Goal: Task Accomplishment & Management: Complete application form

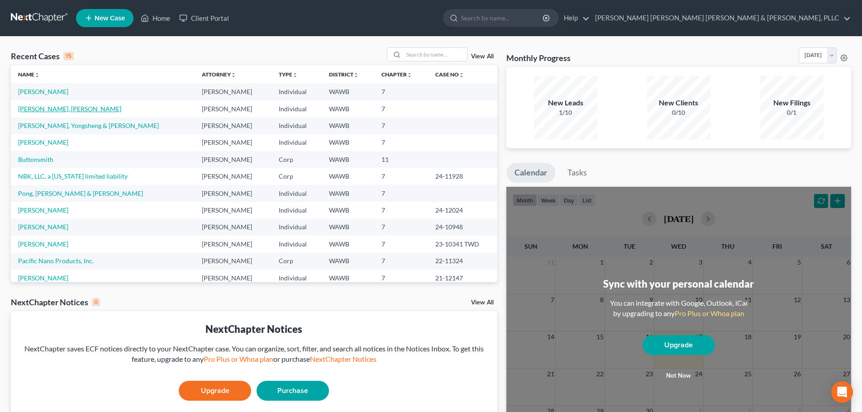
click at [38, 110] on link "[PERSON_NAME], [PERSON_NAME]" at bounding box center [69, 109] width 103 height 8
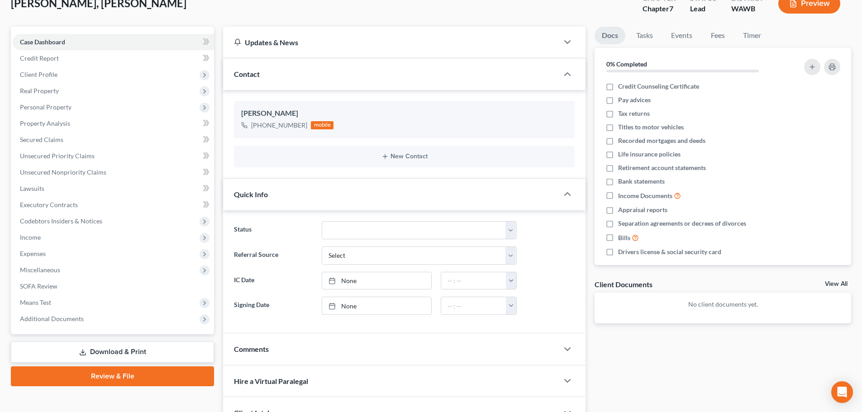
scroll to position [143, 0]
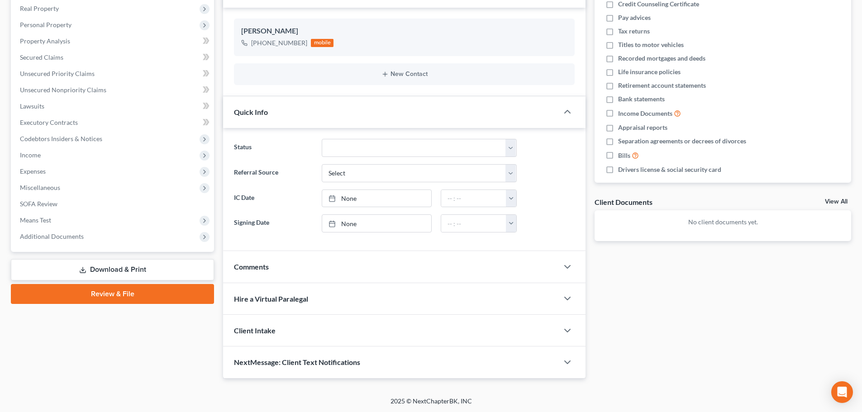
click at [129, 266] on link "Download & Print" at bounding box center [112, 269] width 203 height 21
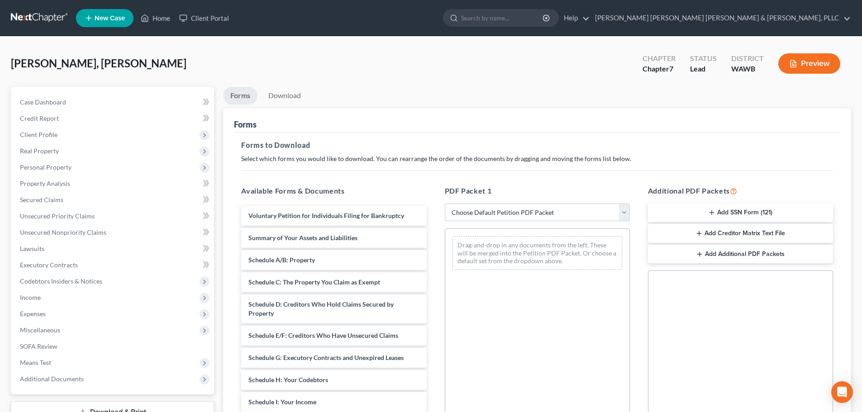
click at [515, 210] on select "Choose Default Petition PDF Packet Complete Bankruptcy Petition (all forms and …" at bounding box center [537, 213] width 185 height 18
click at [445, 204] on select "Choose Default Petition PDF Packet Complete Bankruptcy Petition (all forms and …" at bounding box center [537, 213] width 185 height 18
click at [509, 228] on div "PDF Packet 1 Choose Default Petition PDF Packet Complete Bankruptcy Petition (a…" at bounding box center [537, 331] width 203 height 307
click at [510, 252] on div "Drag-and-drop in any documents from the left. These will be merged into the Pet…" at bounding box center [538, 253] width 170 height 34
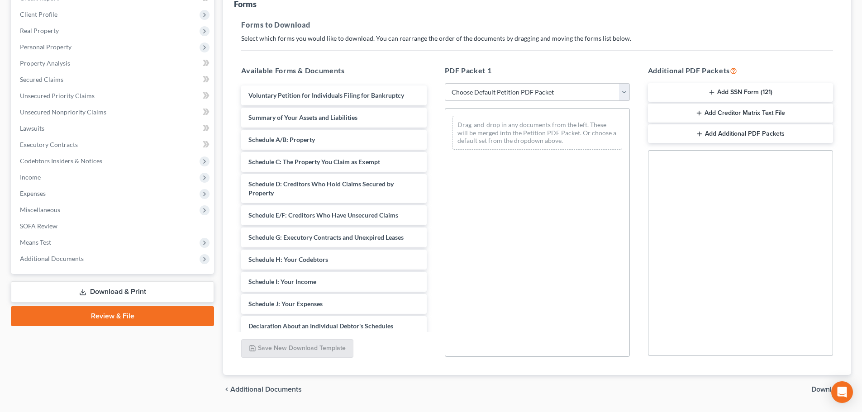
click at [823, 388] on span "Download" at bounding box center [828, 389] width 33 height 7
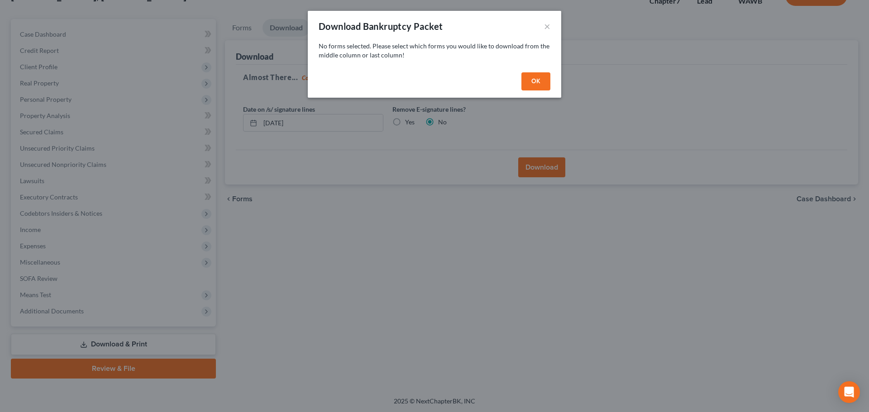
click at [547, 82] on button "OK" at bounding box center [535, 81] width 29 height 18
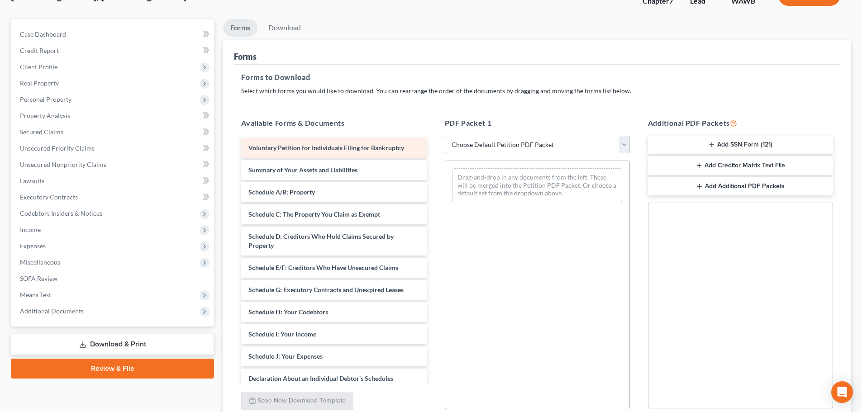
click at [354, 145] on span "Voluntary Petition for Individuals Filing for Bankruptcy" at bounding box center [327, 148] width 156 height 8
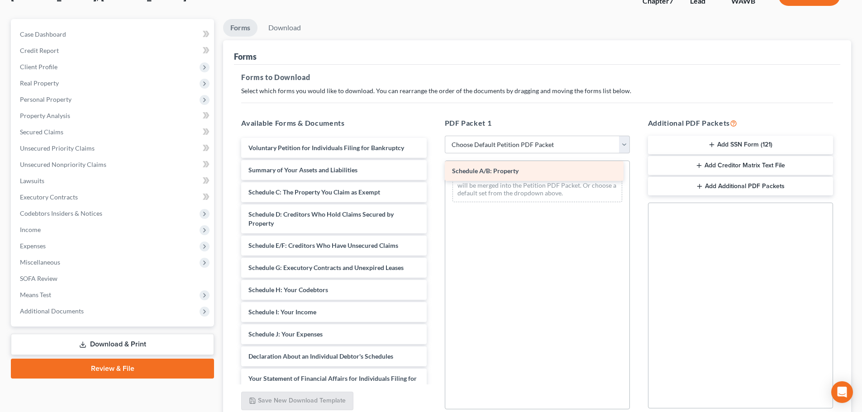
drag, startPoint x: 351, startPoint y: 190, endPoint x: 555, endPoint y: 169, distance: 204.7
click at [434, 169] on div "Schedule A/B: Property Voluntary Petition for Individuals Filing for Bankruptcy…" at bounding box center [334, 354] width 200 height 433
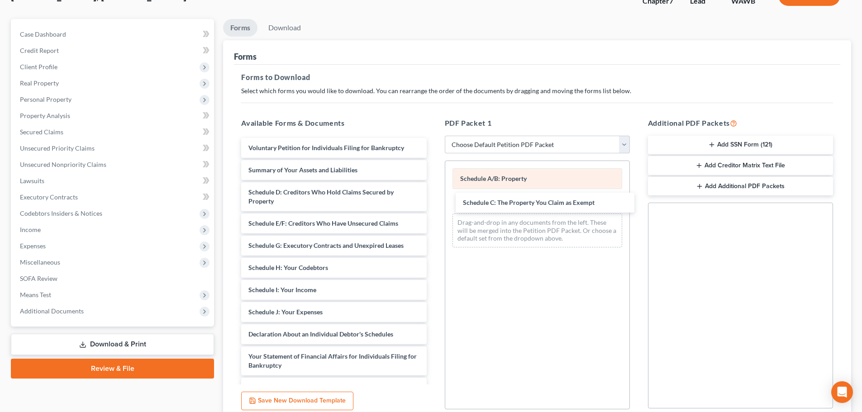
drag, startPoint x: 374, startPoint y: 188, endPoint x: 541, endPoint y: 188, distance: 167.0
click at [434, 194] on div "Schedule C: The Property You Claim as Exempt Voluntary Petition for Individuals…" at bounding box center [334, 343] width 200 height 411
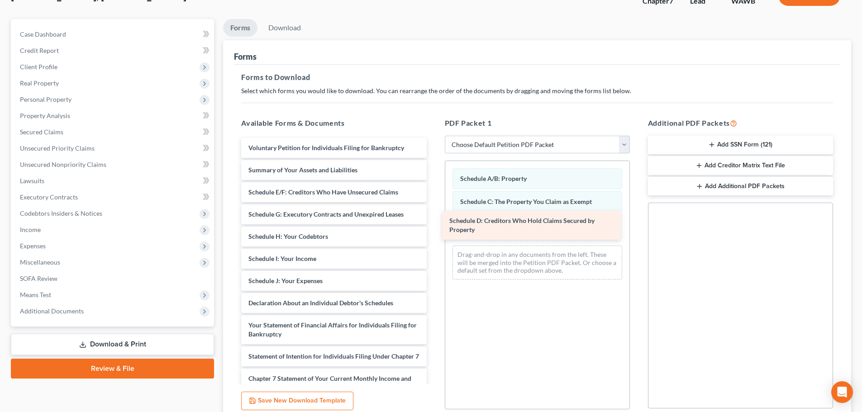
drag, startPoint x: 351, startPoint y: 196, endPoint x: 552, endPoint y: 225, distance: 203.1
click at [434, 225] on div "Schedule D: Creditors Who Hold Claims Secured by Property Voluntary Petition fo…" at bounding box center [334, 328] width 200 height 380
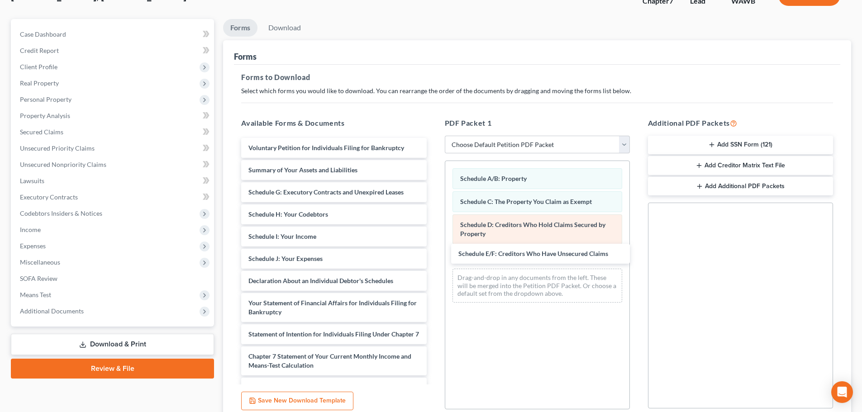
drag, startPoint x: 342, startPoint y: 187, endPoint x: 513, endPoint y: 240, distance: 179.3
click at [434, 248] on div "Schedule E/F: Creditors Who Have Unsecured Claims Voluntary Petition for Indivi…" at bounding box center [334, 317] width 200 height 358
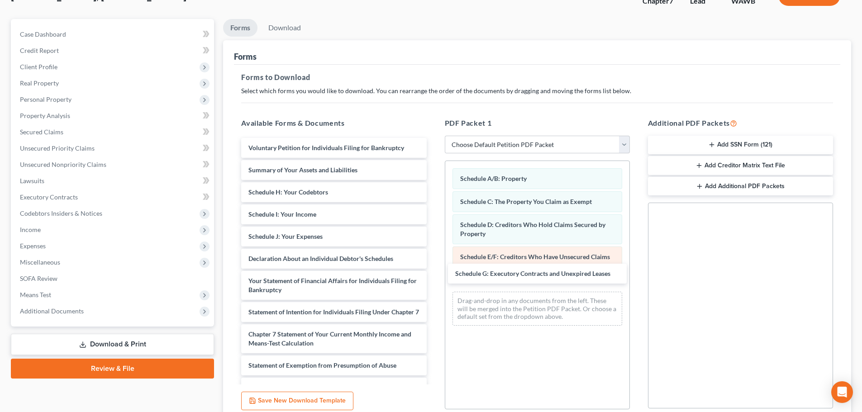
drag, startPoint x: 347, startPoint y: 191, endPoint x: 550, endPoint y: 262, distance: 215.6
click at [434, 266] on div "Schedule G: Executory Contracts and Unexpired Leases Voluntary Petition for Ind…" at bounding box center [334, 305] width 200 height 335
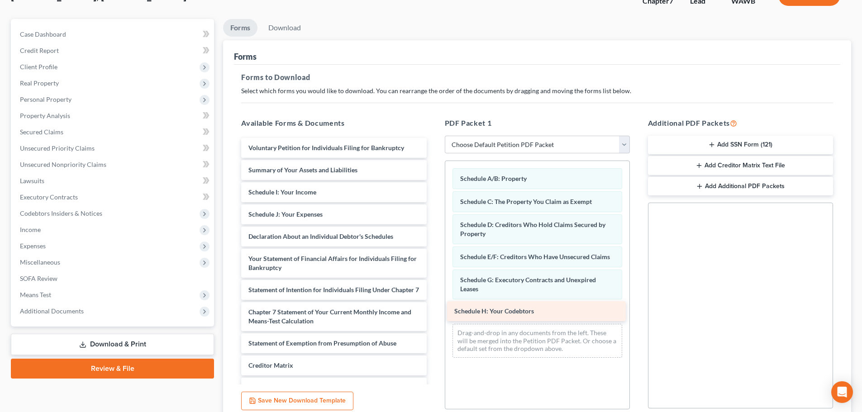
drag, startPoint x: 313, startPoint y: 191, endPoint x: 518, endPoint y: 311, distance: 237.6
click at [434, 311] on div "Schedule H: Your Codebtors Voluntary Petition for Individuals Filing for Bankru…" at bounding box center [334, 294] width 200 height 313
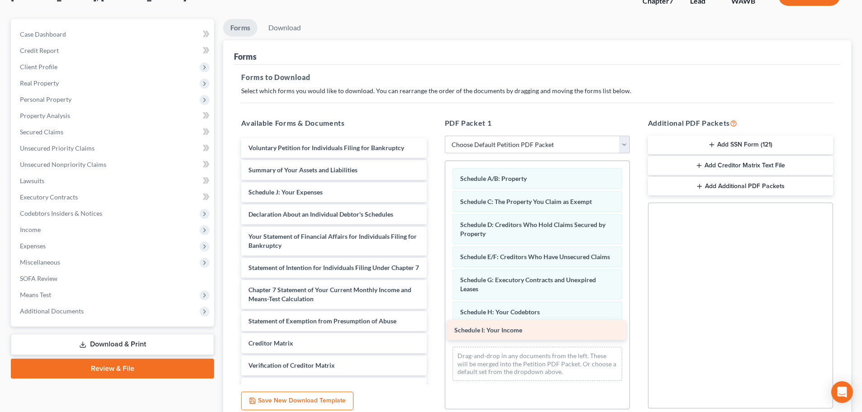
drag, startPoint x: 346, startPoint y: 194, endPoint x: 548, endPoint y: 329, distance: 242.8
click at [434, 333] on div "Schedule I: Your Income Voluntary Petition for Individuals Filing for Bankruptc…" at bounding box center [334, 283] width 200 height 291
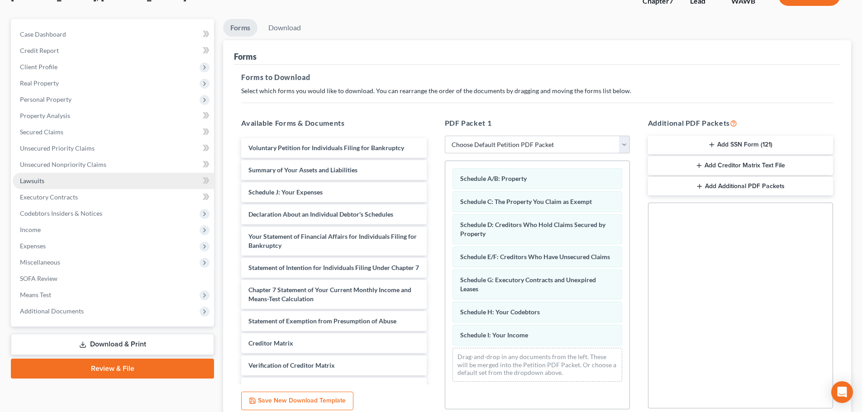
click at [37, 176] on link "Lawsuits" at bounding box center [113, 181] width 201 height 16
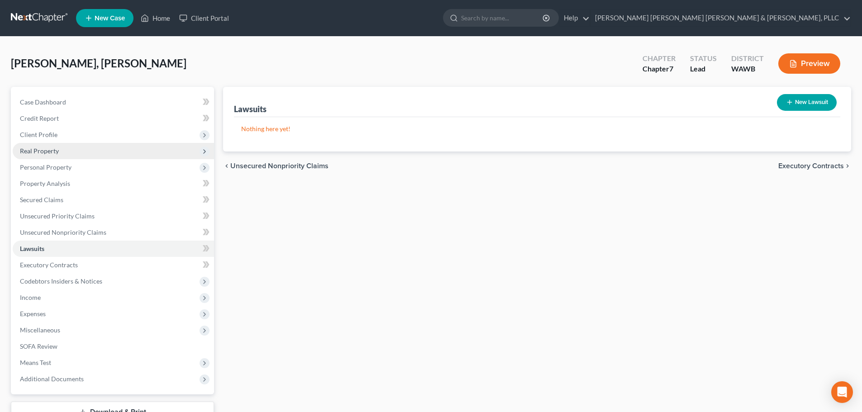
click at [47, 149] on span "Real Property" at bounding box center [39, 151] width 39 height 8
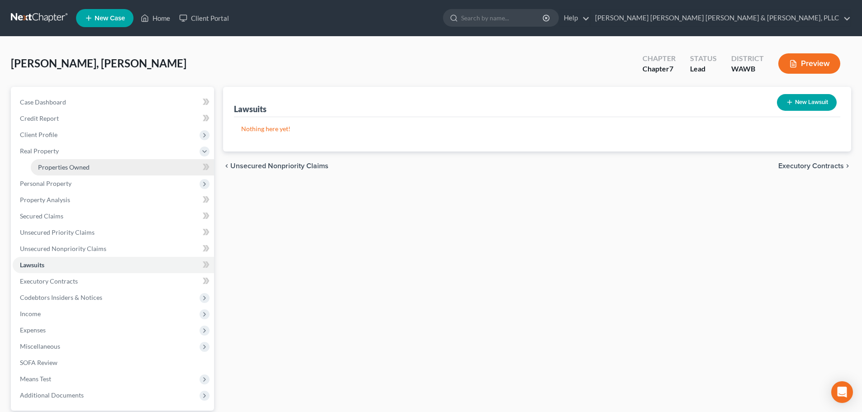
click at [79, 172] on link "Properties Owned" at bounding box center [122, 167] width 183 height 16
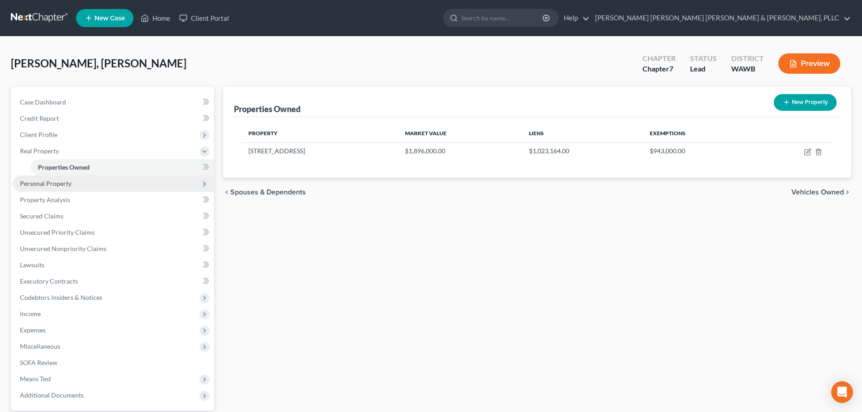
click at [58, 183] on span "Personal Property" at bounding box center [46, 184] width 52 height 8
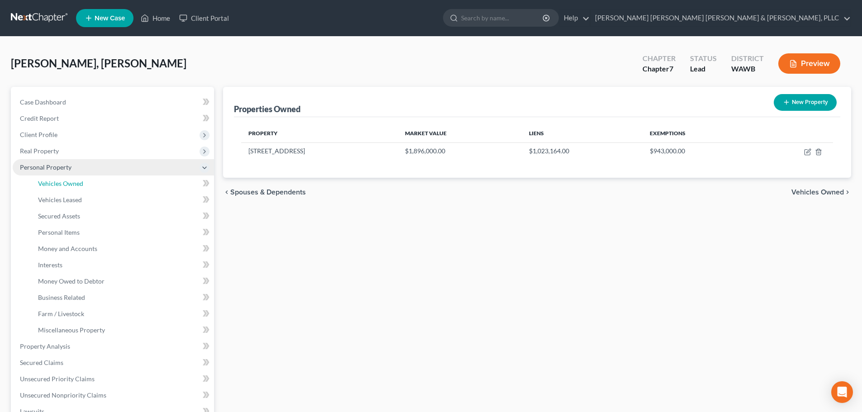
click at [58, 183] on span "Vehicles Owned" at bounding box center [60, 184] width 45 height 8
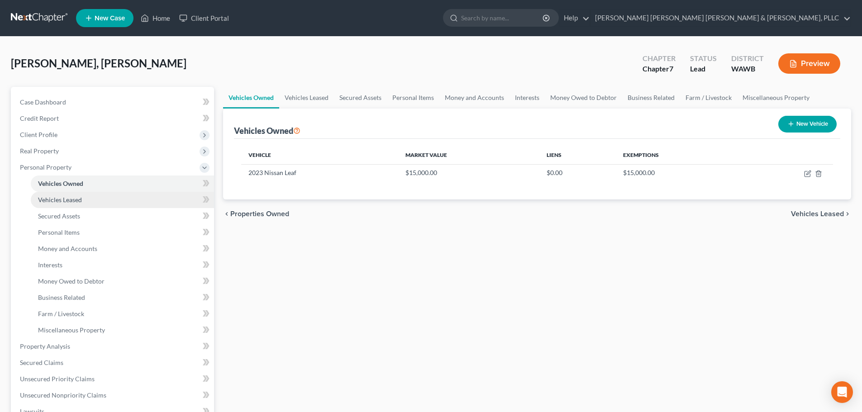
click at [58, 199] on span "Vehicles Leased" at bounding box center [60, 200] width 44 height 8
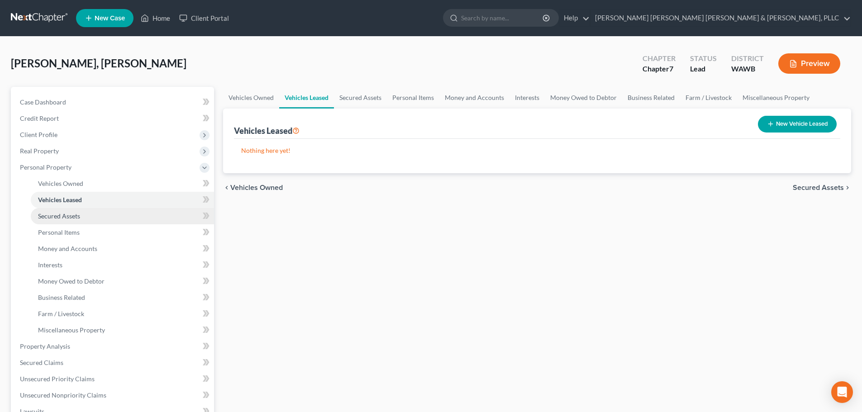
click at [70, 217] on span "Secured Assets" at bounding box center [59, 216] width 42 height 8
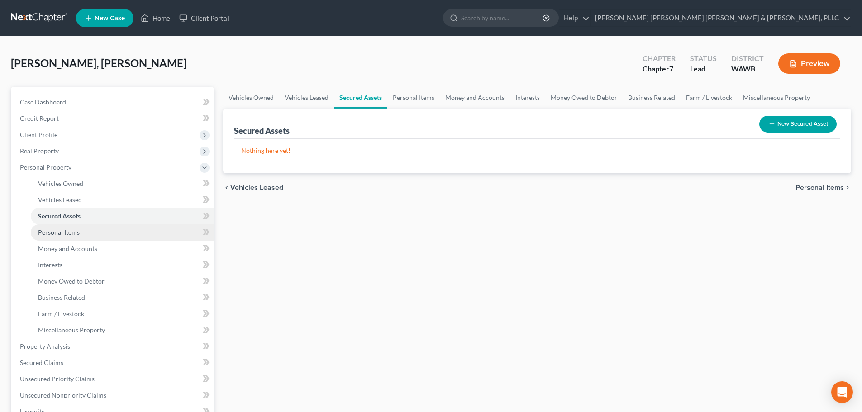
click at [72, 229] on span "Personal Items" at bounding box center [59, 233] width 42 height 8
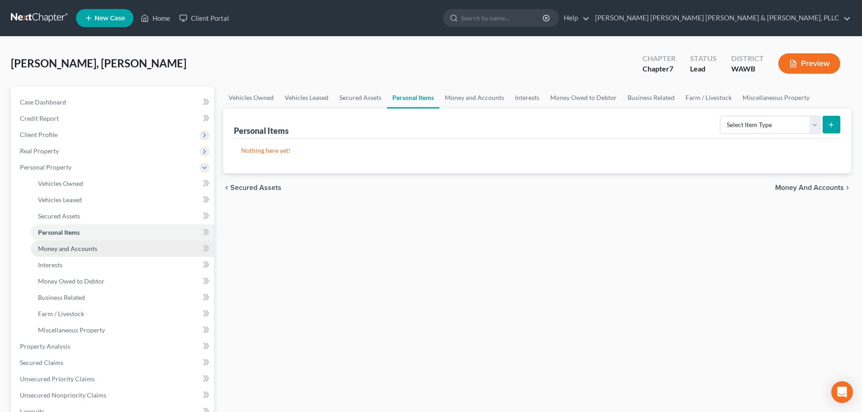
click at [77, 243] on link "Money and Accounts" at bounding box center [122, 249] width 183 height 16
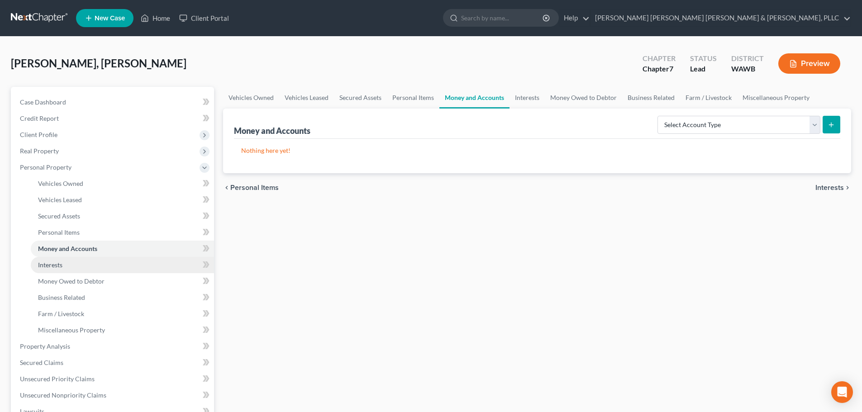
click at [61, 265] on span "Interests" at bounding box center [50, 265] width 24 height 8
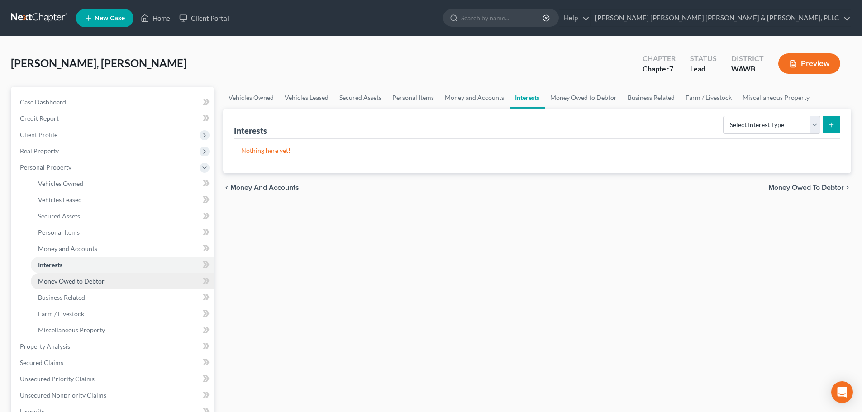
click at [84, 285] on span "Money Owed to Debtor" at bounding box center [71, 281] width 67 height 8
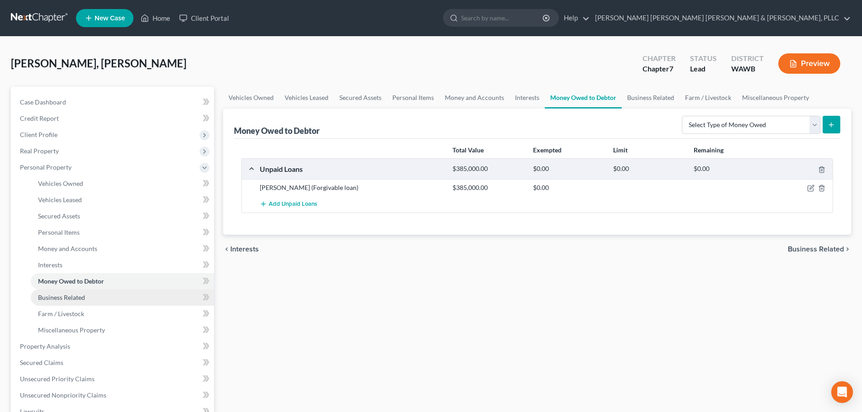
click at [79, 294] on span "Business Related" at bounding box center [61, 298] width 47 height 8
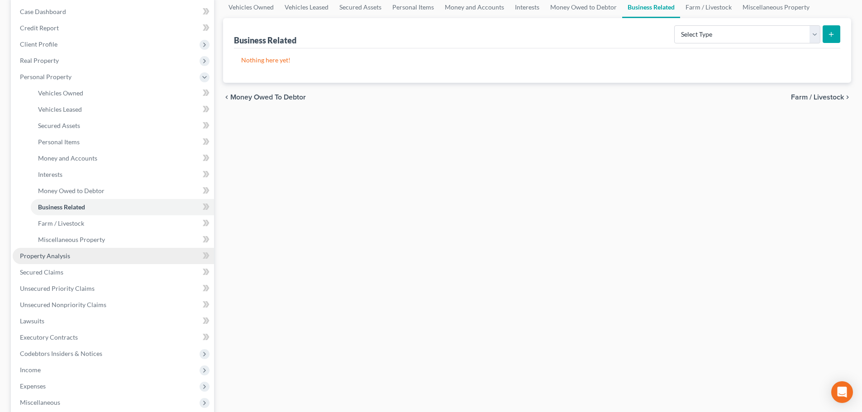
scroll to position [60, 0]
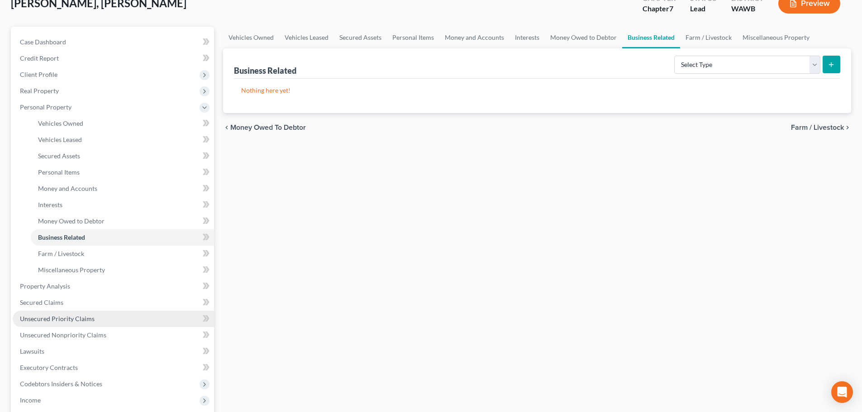
click at [92, 316] on span "Unsecured Priority Claims" at bounding box center [57, 319] width 75 height 8
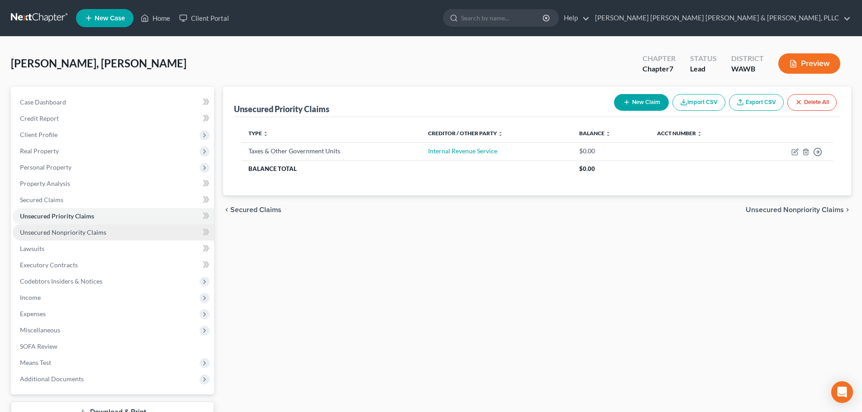
click at [74, 231] on span "Unsecured Nonpriority Claims" at bounding box center [63, 233] width 86 height 8
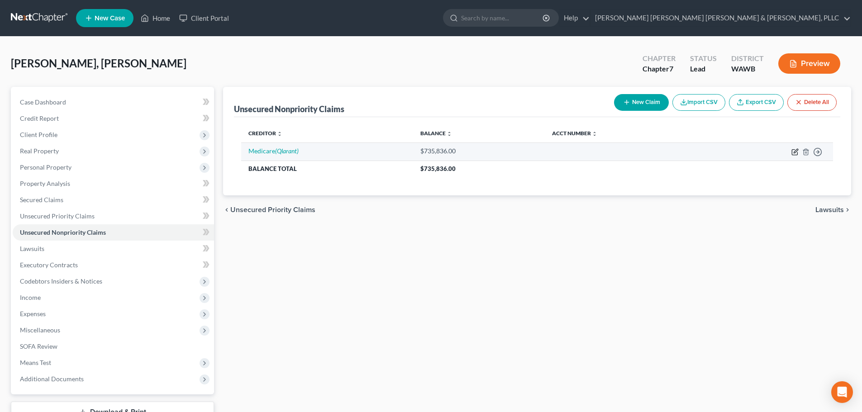
click at [798, 150] on icon "button" at bounding box center [796, 151] width 4 height 4
select select "0"
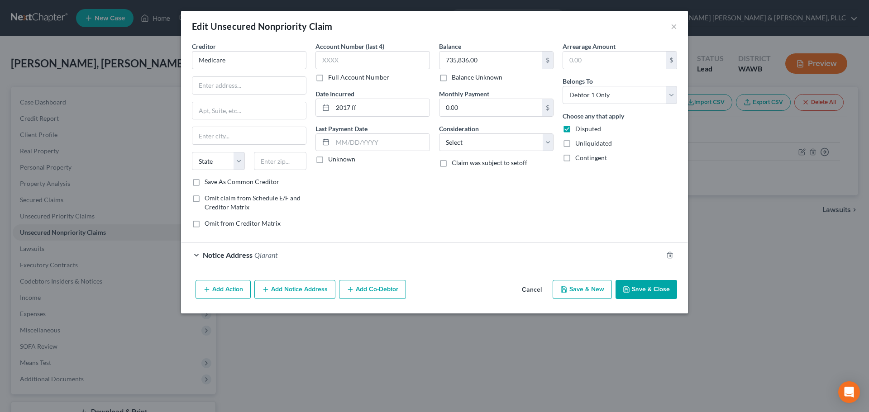
click at [205, 182] on label "Save As Common Creditor" at bounding box center [242, 181] width 75 height 9
click at [208, 182] on input "Save As Common Creditor" at bounding box center [211, 180] width 6 height 6
checkbox input "true"
click at [216, 291] on button "Add Action" at bounding box center [223, 289] width 55 height 19
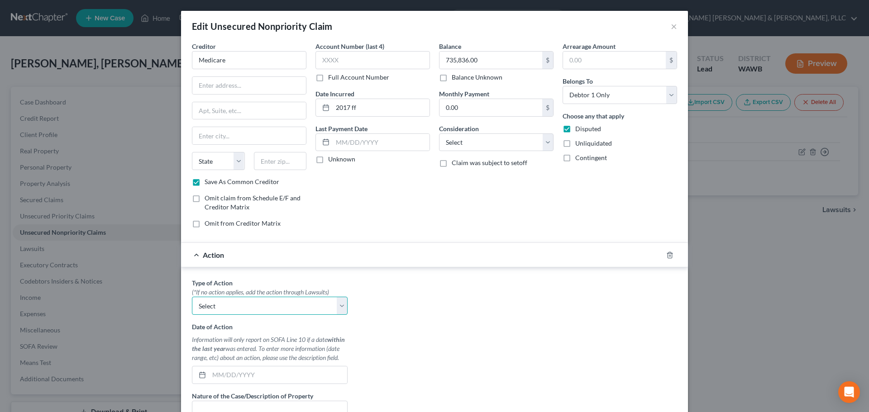
click at [244, 308] on select "Select Repossession Garnishment Foreclosure Personal Injury Attached, Seized, O…" at bounding box center [270, 306] width 156 height 18
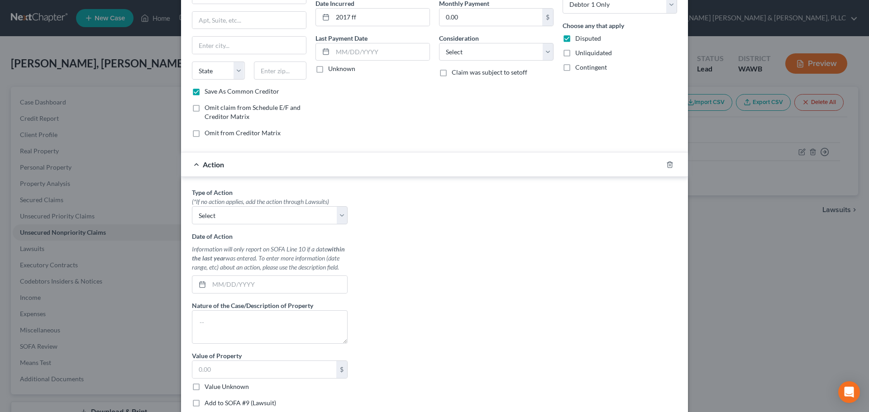
click at [195, 162] on div "Action" at bounding box center [422, 165] width 482 height 24
click at [191, 166] on div "Action" at bounding box center [422, 165] width 482 height 24
click at [666, 157] on div "Action" at bounding box center [434, 164] width 507 height 25
click at [669, 165] on line "button" at bounding box center [669, 165] width 0 height 2
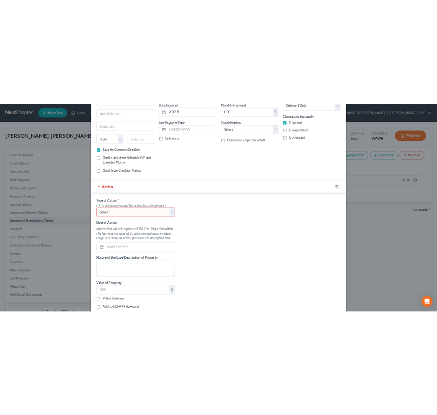
scroll to position [0, 0]
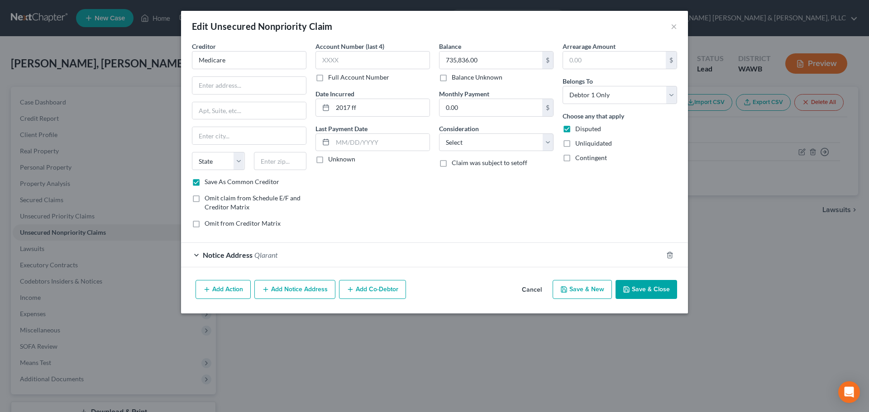
click at [533, 292] on button "Cancel" at bounding box center [532, 290] width 34 height 18
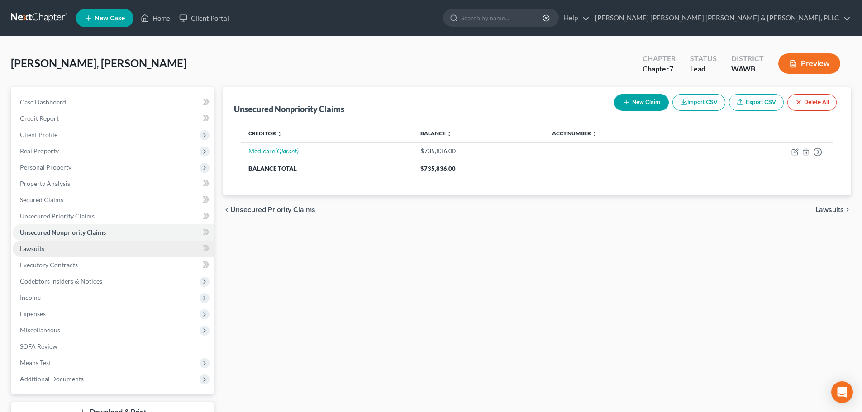
click at [51, 250] on link "Lawsuits" at bounding box center [113, 249] width 201 height 16
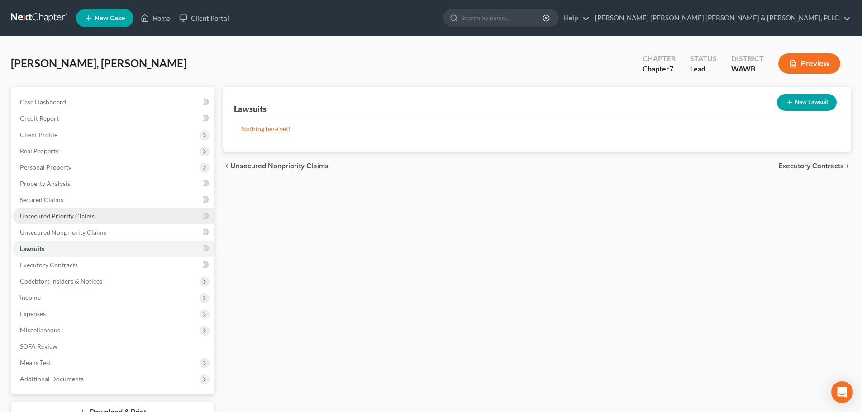
click at [53, 214] on span "Unsecured Priority Claims" at bounding box center [57, 216] width 75 height 8
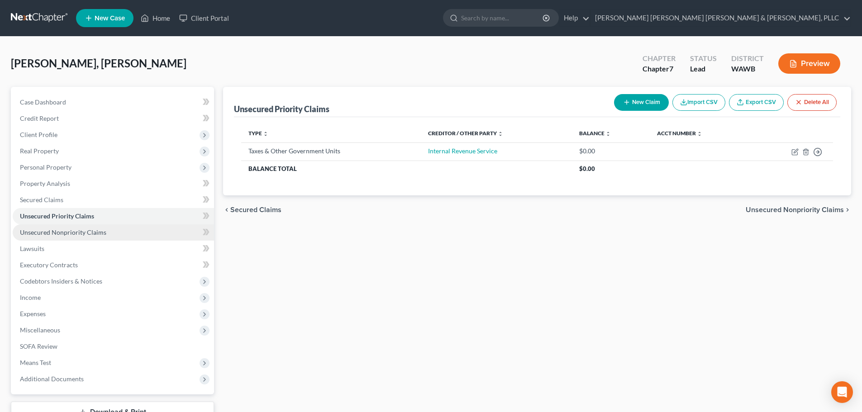
click at [75, 230] on span "Unsecured Nonpriority Claims" at bounding box center [63, 233] width 86 height 8
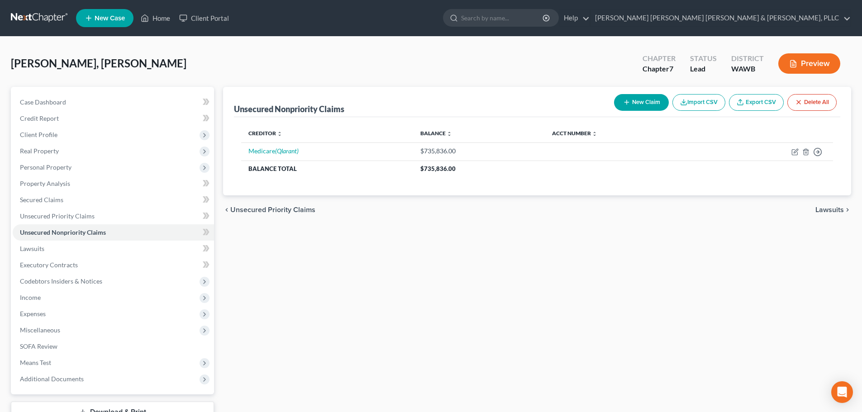
click at [643, 102] on button "New Claim" at bounding box center [641, 102] width 55 height 17
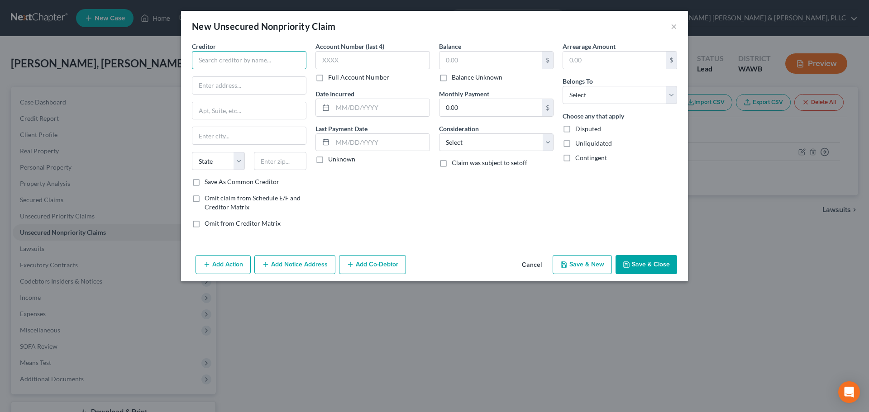
click at [238, 59] on input "text" at bounding box center [249, 60] width 115 height 18
type input "9826 Whitecenter, LLC"
type input "[GEOGRAPHIC_DATA]"
select select "50"
click at [359, 102] on input "text" at bounding box center [381, 107] width 97 height 17
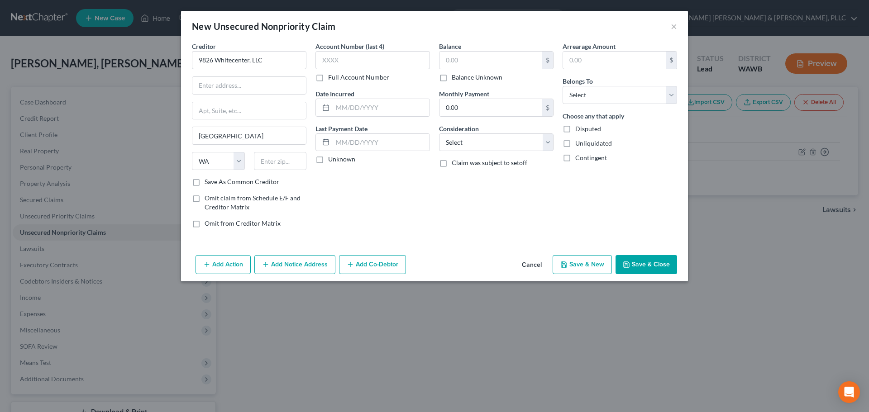
drag, startPoint x: 416, startPoint y: 16, endPoint x: 199, endPoint y: 48, distance: 219.7
click at [199, 48] on div "New Unsecured Nonpriority Claim × Creditor * 9826 Whitecenter, LLC [GEOGRAPHIC_…" at bounding box center [434, 146] width 507 height 271
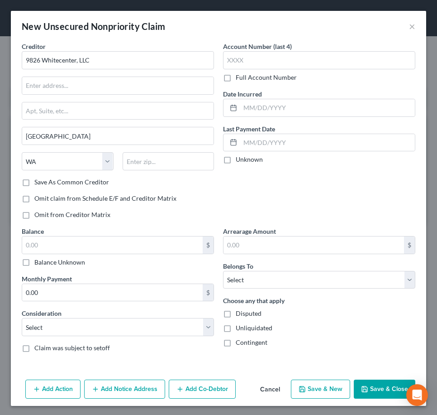
click at [34, 182] on label "Save As Common Creditor" at bounding box center [71, 181] width 75 height 9
click at [38, 182] on input "Save As Common Creditor" at bounding box center [41, 180] width 6 height 6
checkbox input "true"
click at [264, 102] on input "text" at bounding box center [327, 107] width 175 height 17
type input "[DATE]"
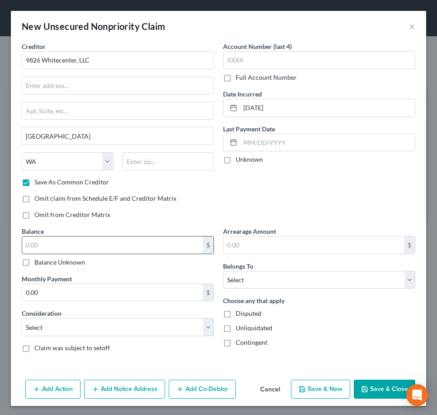
click at [89, 242] on input "text" at bounding box center [112, 244] width 181 height 17
type input "373,164"
click at [249, 276] on select "Select Debtor 1 Only Debtor 2 Only Debtor 1 And Debtor 2 Only At Least One Of T…" at bounding box center [319, 280] width 192 height 18
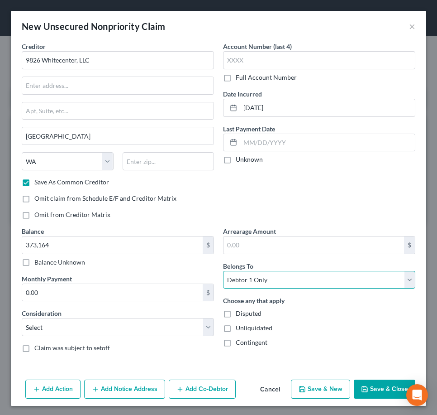
click at [223, 271] on select "Select Debtor 1 Only Debtor 2 Only Debtor 1 And Debtor 2 Only At Least One Of T…" at bounding box center [319, 280] width 192 height 18
click at [285, 277] on select "Select Debtor 1 Only Debtor 2 Only Debtor 1 And Debtor 2 Only At Least One Of T…" at bounding box center [319, 280] width 192 height 18
select select "3"
click at [223, 271] on select "Select Debtor 1 Only Debtor 2 Only Debtor 1 And Debtor 2 Only At Least One Of T…" at bounding box center [319, 280] width 192 height 18
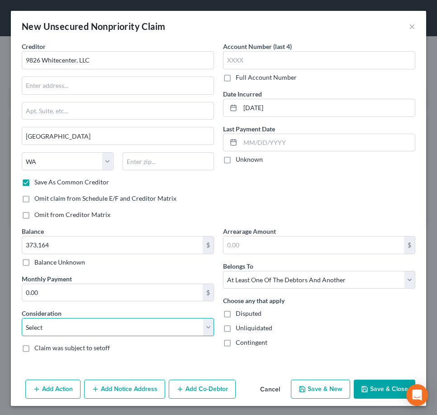
click at [68, 323] on select "Select Cable / Satellite Services Collection Agency Credit Card Debt Debt Couns…" at bounding box center [118, 327] width 192 height 18
select select "14"
click at [22, 318] on select "Select Cable / Satellite Services Collection Agency Credit Card Debt Debt Couns…" at bounding box center [118, 327] width 192 height 18
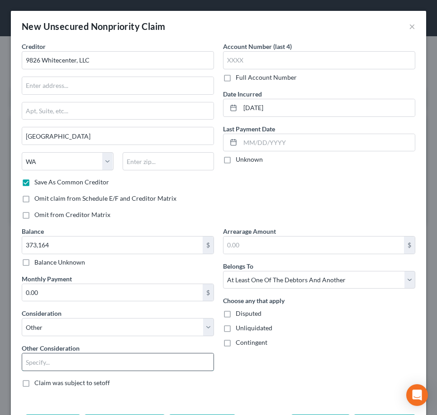
click at [43, 362] on input "text" at bounding box center [117, 361] width 191 height 17
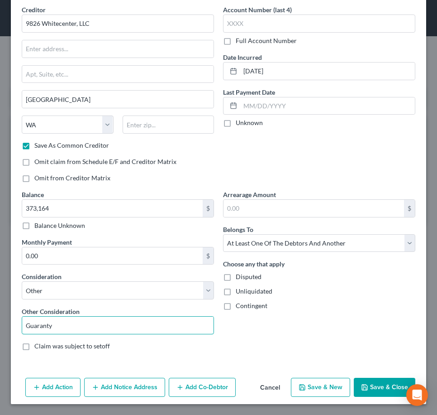
type input "Guaranty"
click at [280, 348] on div "Arrearage Amount $ Belongs To * Select Debtor 1 Only Debtor 2 Only Debtor 1 And…" at bounding box center [319, 274] width 201 height 168
click at [112, 384] on button "Add Notice Address" at bounding box center [124, 387] width 81 height 19
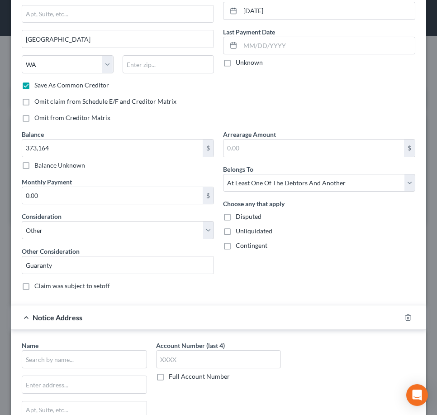
scroll to position [187, 0]
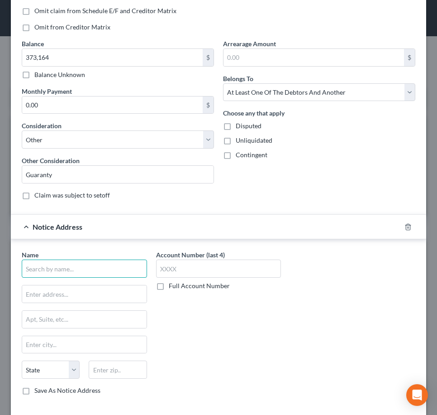
click at [50, 268] on input "text" at bounding box center [84, 268] width 125 height 18
type input "[PERSON_NAME], Esq"
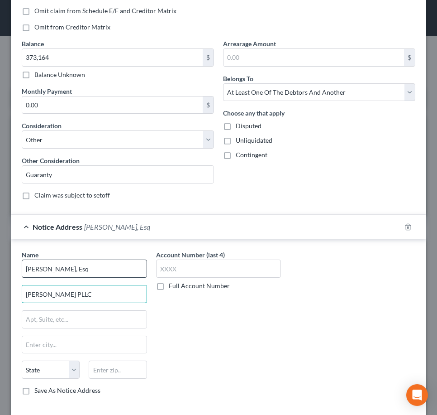
type input "[PERSON_NAME] PLLC"
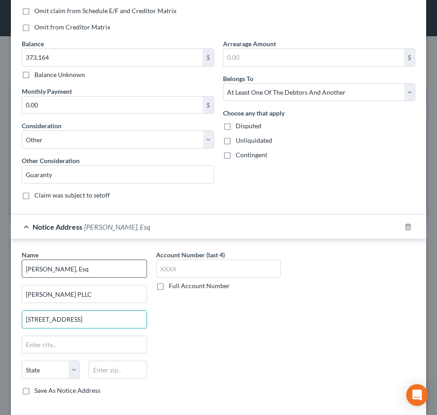
type input "[STREET_ADDRESS]"
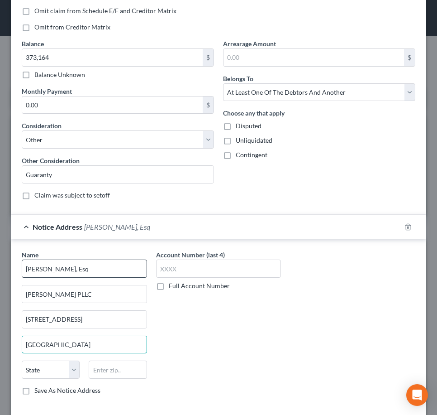
type input "[GEOGRAPHIC_DATA]"
select select "50"
type input "98104"
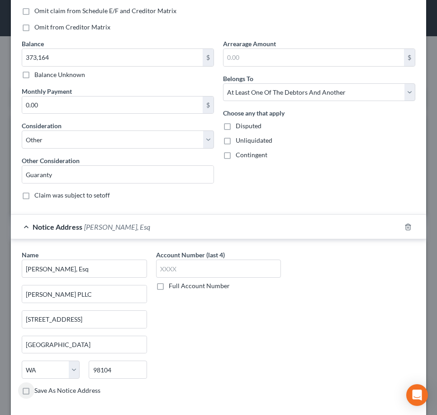
scroll to position [232, 0]
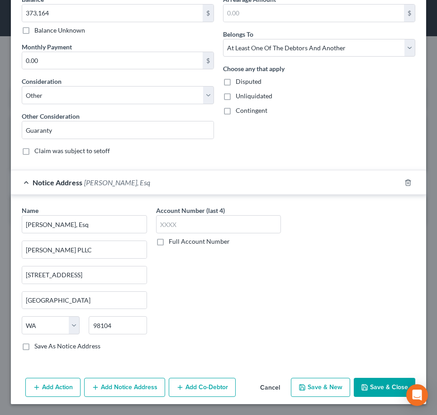
click at [34, 347] on label "Save As Notice Address" at bounding box center [67, 345] width 66 height 9
click at [38, 347] on input "Save As Notice Address" at bounding box center [41, 344] width 6 height 6
checkbox input "true"
click at [361, 383] on icon "button" at bounding box center [364, 386] width 7 height 7
checkbox input "false"
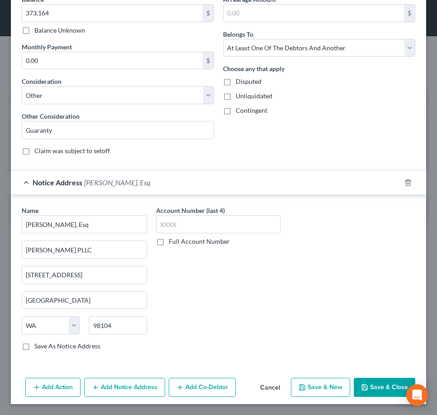
checkbox input "false"
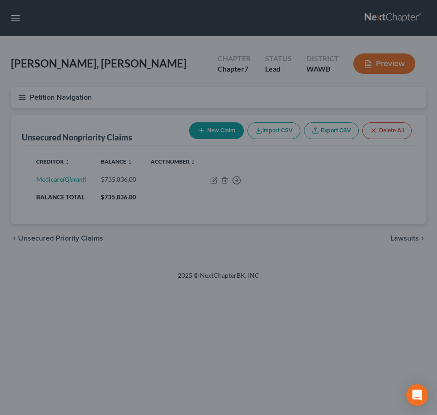
type input "373,164.00"
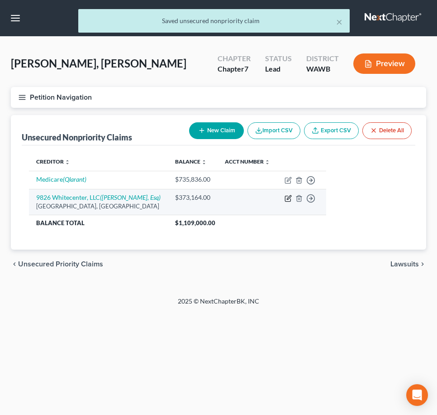
click at [287, 198] on icon "button" at bounding box center [289, 197] width 4 height 4
select select "50"
select select "14"
select select "3"
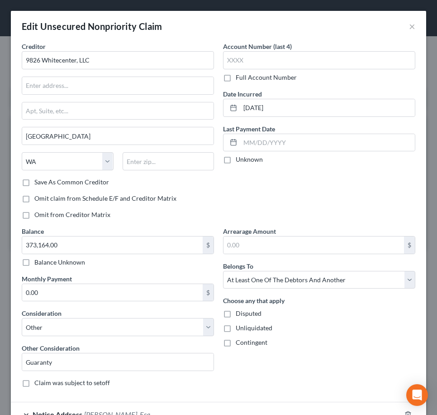
scroll to position [87, 0]
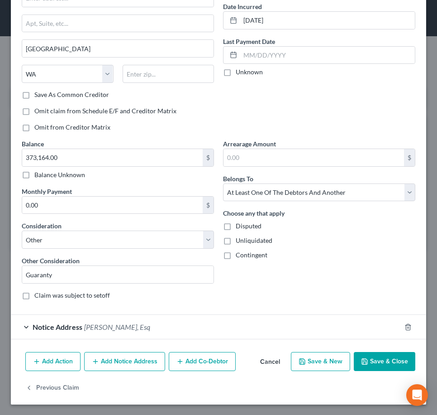
click at [200, 362] on button "Add Co-Debtor" at bounding box center [202, 361] width 67 height 19
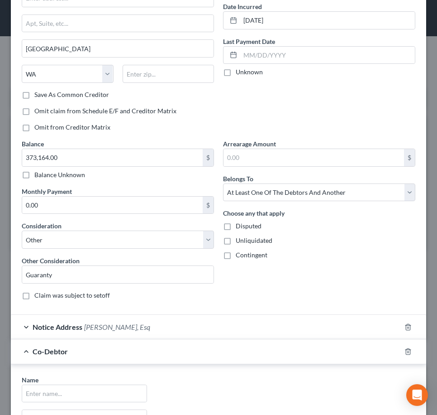
scroll to position [148, 0]
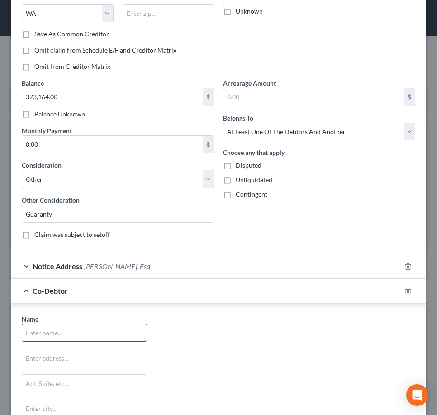
click at [33, 330] on input "text" at bounding box center [84, 332] width 124 height 17
click at [198, 325] on div "Name * State [US_STATE] AK AR AZ CA CO CT DE DC [GEOGRAPHIC_DATA] GA GU HI ID I…" at bounding box center [218, 398] width 403 height 168
click at [86, 330] on input "text" at bounding box center [84, 332] width 124 height 17
type input "Prime Group Alliance, Inc."
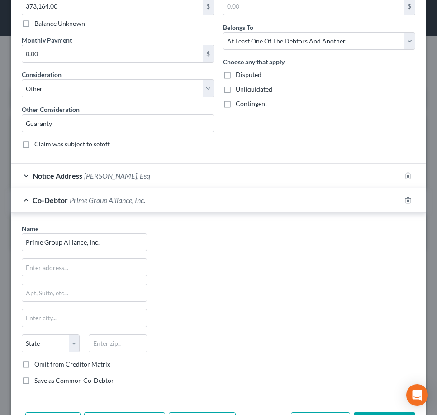
scroll to position [299, 0]
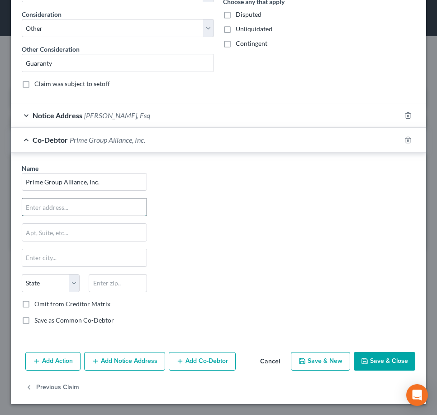
click at [63, 206] on input "text" at bounding box center [84, 206] width 124 height 17
type input "C"
type input "c/o [PERSON_NAME]"
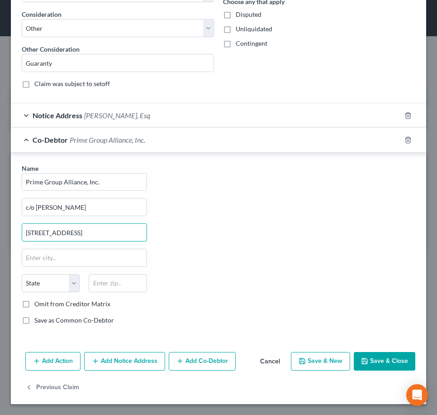
type input "[STREET_ADDRESS]"
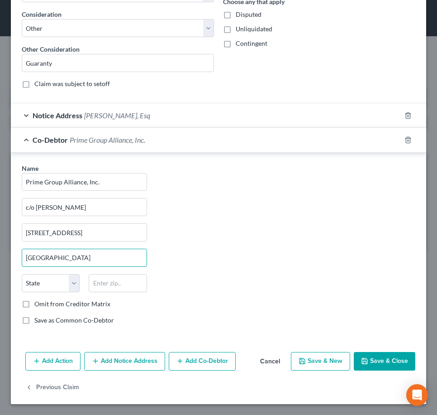
type input "[GEOGRAPHIC_DATA]"
select select "50"
type input "98108"
click at [34, 322] on label "Save as Common Co-Debtor" at bounding box center [74, 320] width 80 height 9
click at [38, 321] on input "Save as Common Co-Debtor" at bounding box center [41, 319] width 6 height 6
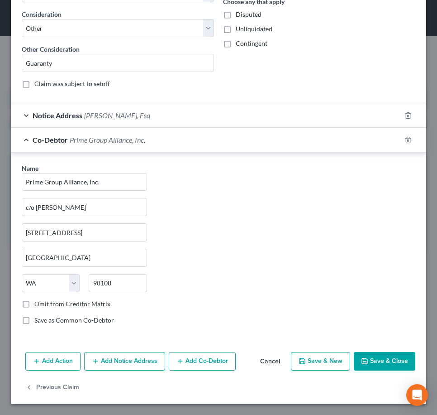
checkbox input "true"
click at [391, 363] on button "Save & Close" at bounding box center [385, 361] width 62 height 19
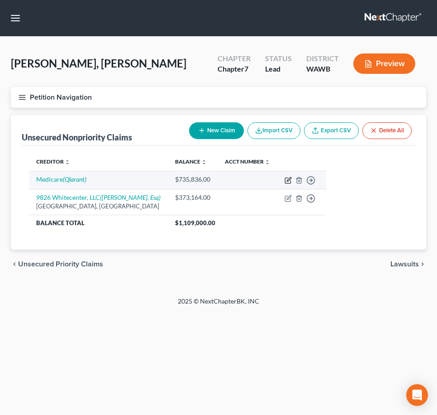
click at [287, 178] on icon "button" at bounding box center [289, 179] width 4 height 4
select select "0"
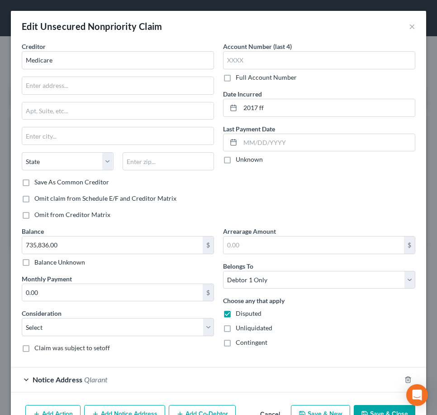
scroll to position [53, 0]
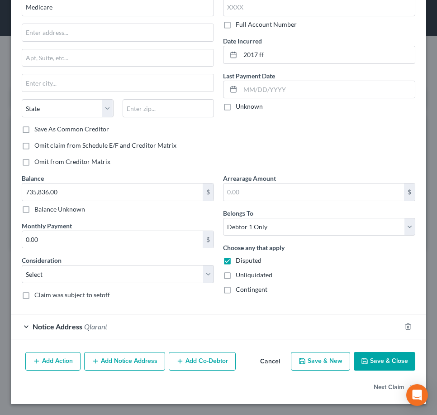
click at [62, 328] on span "Notice Address" at bounding box center [58, 326] width 50 height 9
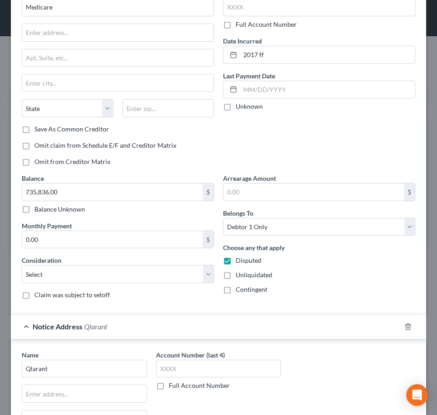
scroll to position [173, 0]
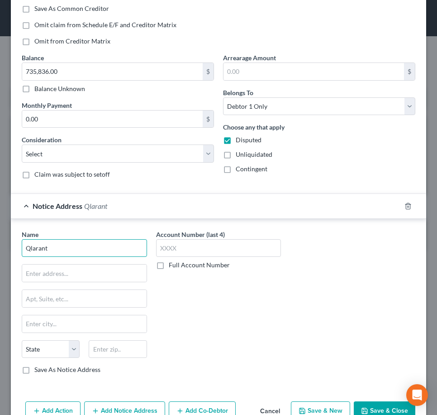
click at [70, 242] on input "Qlarant" at bounding box center [84, 248] width 125 height 18
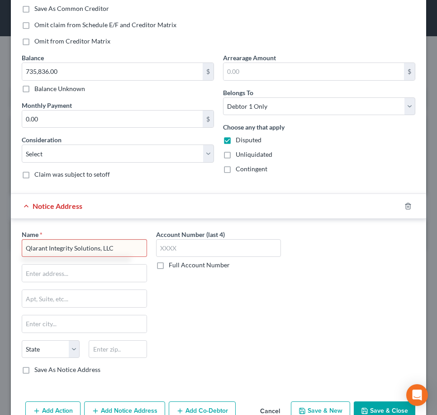
type input "Qlarant Integrity Solutions, LLC"
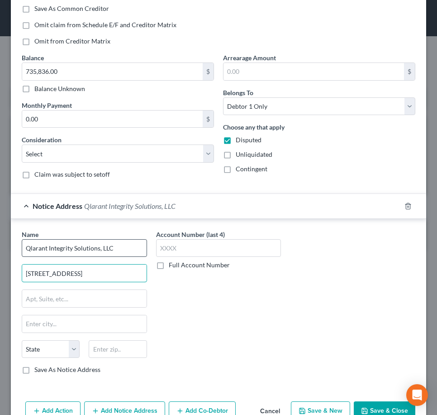
type input "[STREET_ADDRESS]"
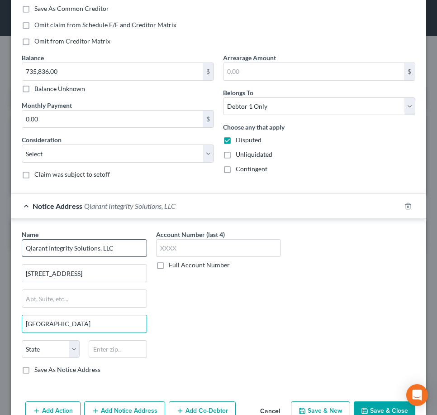
type input "[GEOGRAPHIC_DATA]"
select select "48"
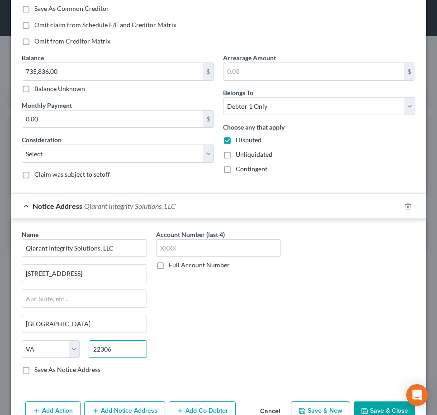
type input "22306"
click at [34, 368] on label "Save As Notice Address" at bounding box center [67, 369] width 66 height 9
click at [38, 368] on input "Save As Notice Address" at bounding box center [41, 368] width 6 height 6
checkbox input "true"
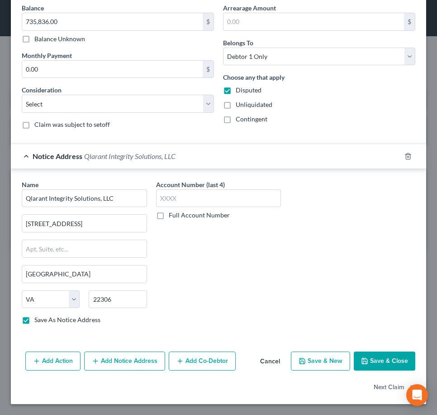
click at [120, 360] on button "Add Notice Address" at bounding box center [124, 360] width 81 height 19
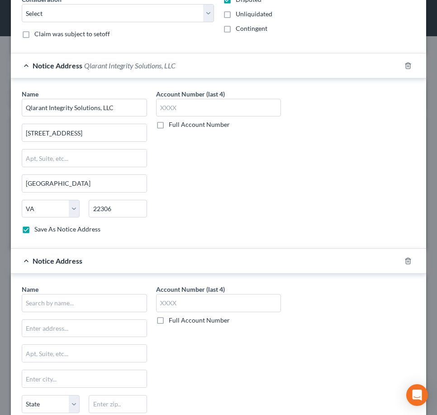
scroll to position [344, 0]
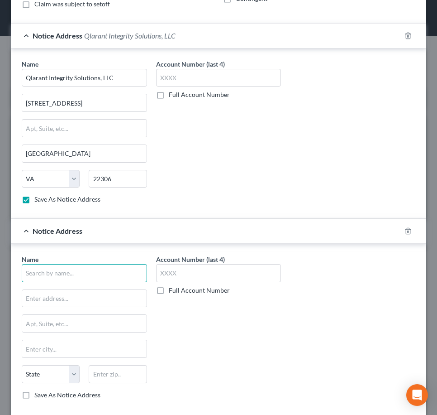
click at [44, 279] on input "text" at bounding box center [84, 273] width 125 height 18
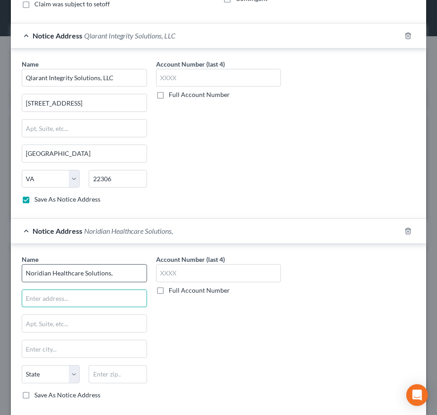
type input "Noridian Healthcare Solutions,"
type input "[STREET_ADDRESS]"
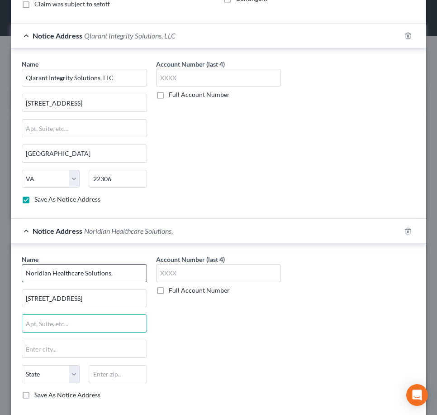
type input "F"
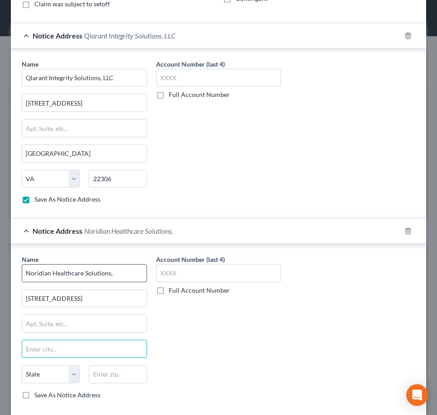
scroll to position [0, 0]
type input "Fargo"
select select "29"
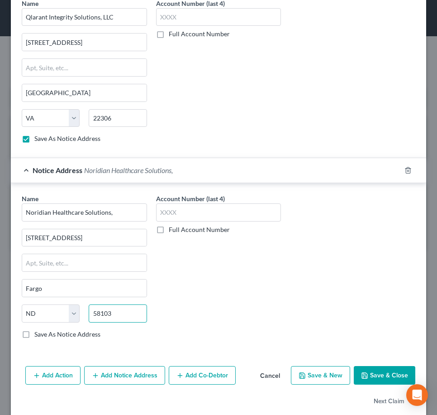
type input "58103"
click at [34, 331] on label "Save As Notice Address" at bounding box center [67, 334] width 66 height 9
click at [38, 331] on input "Save As Notice Address" at bounding box center [41, 333] width 6 height 6
checkbox input "true"
drag, startPoint x: 209, startPoint y: 374, endPoint x: 89, endPoint y: 381, distance: 120.1
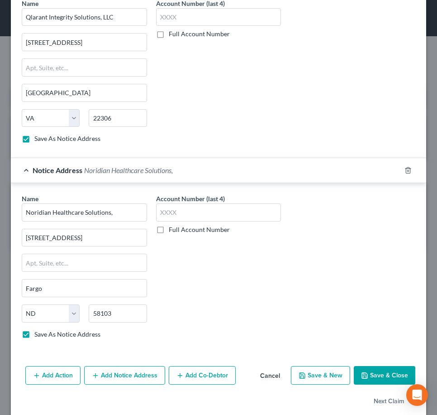
click at [128, 402] on div "Edit Unsecured Nonpriority Claim × Creditor * Medicare State [US_STATE] AK AR […" at bounding box center [219, 12] width 416 height 811
click at [119, 382] on button "Add Notice Address" at bounding box center [124, 375] width 81 height 19
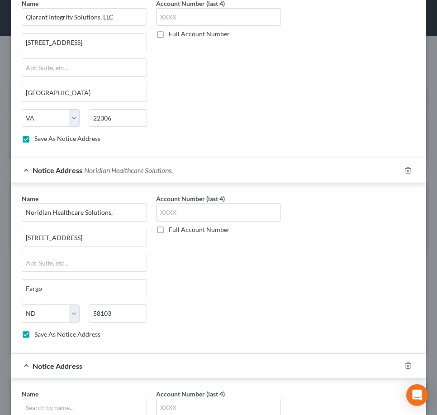
scroll to position [525, 0]
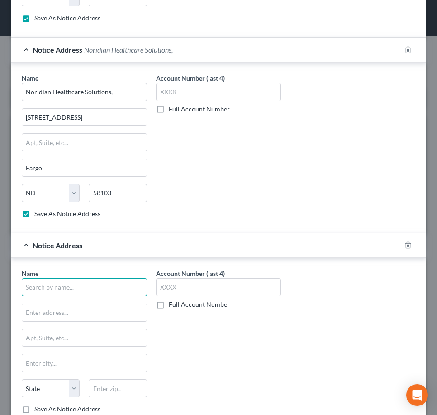
click at [55, 287] on input "text" at bounding box center [84, 287] width 125 height 18
type input "C2C Innovative Solutions, Inc."
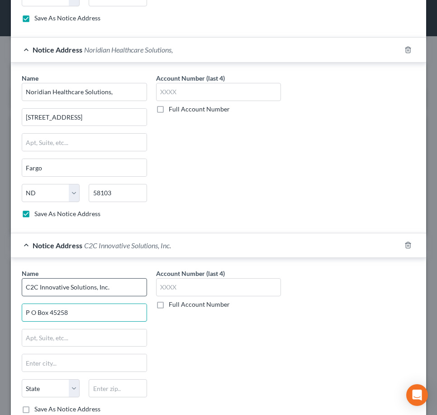
type input "P O Box 45258"
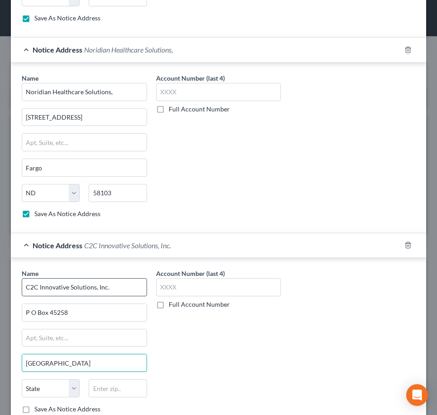
type input "[GEOGRAPHIC_DATA]"
select select "9"
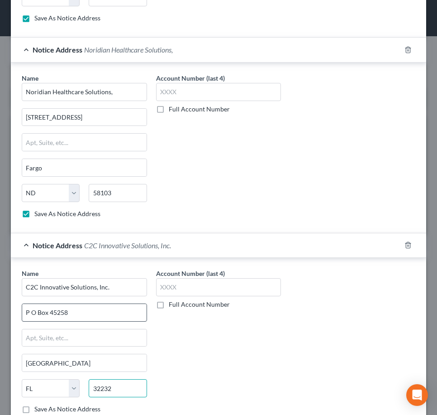
scroll to position [613, 0]
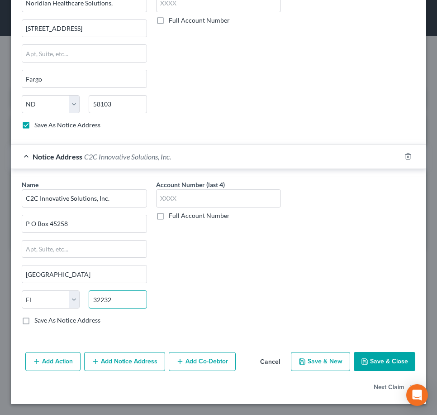
type input "32232"
click at [34, 320] on label "Save As Notice Address" at bounding box center [67, 320] width 66 height 9
click at [38, 320] on input "Save As Notice Address" at bounding box center [41, 319] width 6 height 6
checkbox input "true"
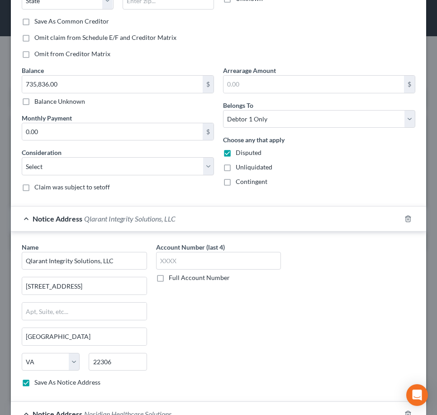
scroll to position [0, 0]
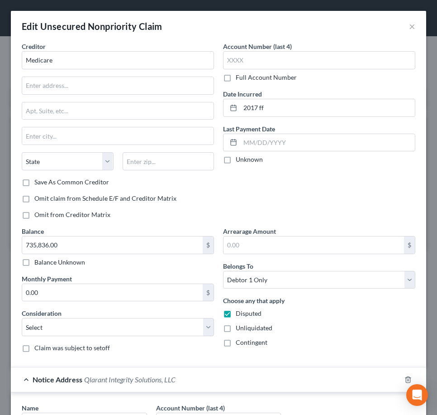
click at [363, 201] on div "Account Number (last 4) Full Account Number Date Incurred 2017 ff Last Payment …" at bounding box center [319, 134] width 201 height 185
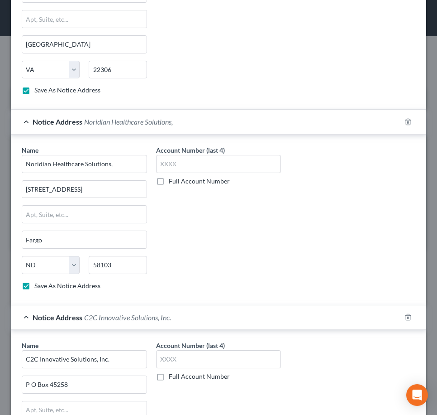
scroll to position [613, 0]
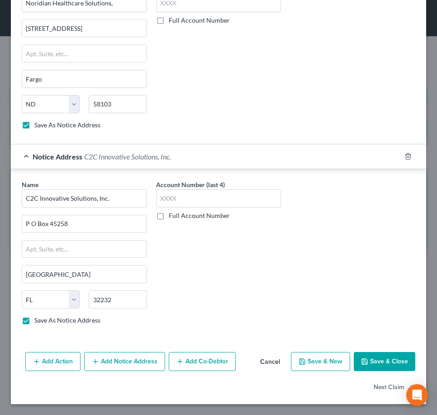
click at [121, 361] on button "Add Notice Address" at bounding box center [124, 361] width 81 height 19
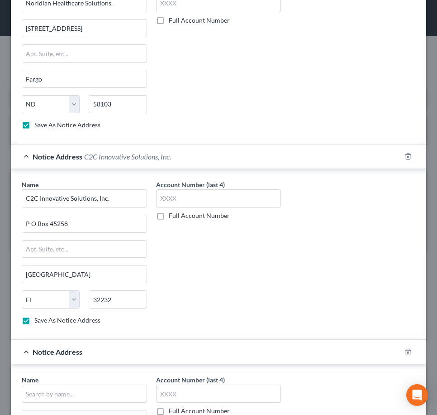
scroll to position [734, 0]
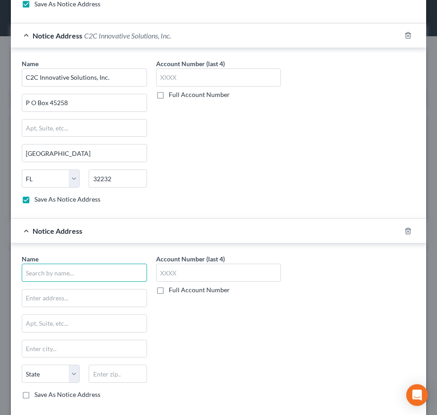
click at [57, 276] on input "text" at bounding box center [84, 272] width 125 height 18
type input "Coast Professional, Inc."
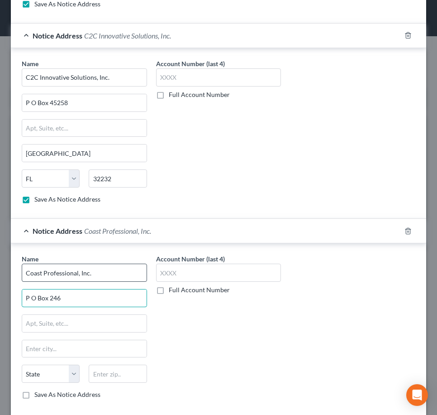
type input "P O Box 246"
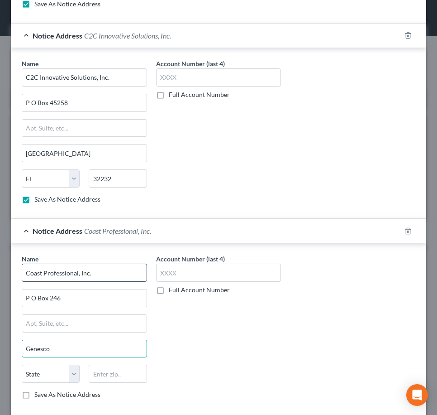
type input "Genesco"
select select "35"
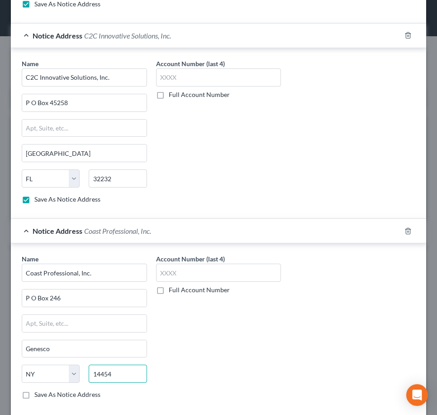
scroll to position [794, 0]
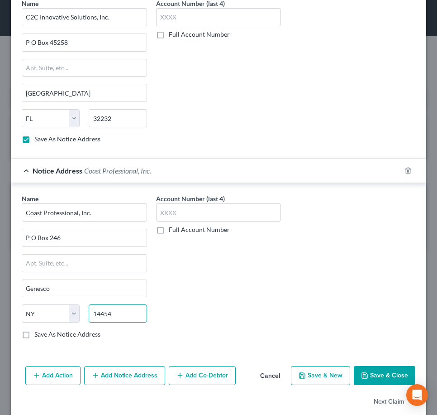
type input "14454"
click at [34, 331] on label "Save As Notice Address" at bounding box center [67, 334] width 66 height 9
click at [38, 331] on input "Save As Notice Address" at bounding box center [41, 333] width 6 height 6
checkbox input "true"
type input "Geneseo"
